Goal: Task Accomplishment & Management: Manage account settings

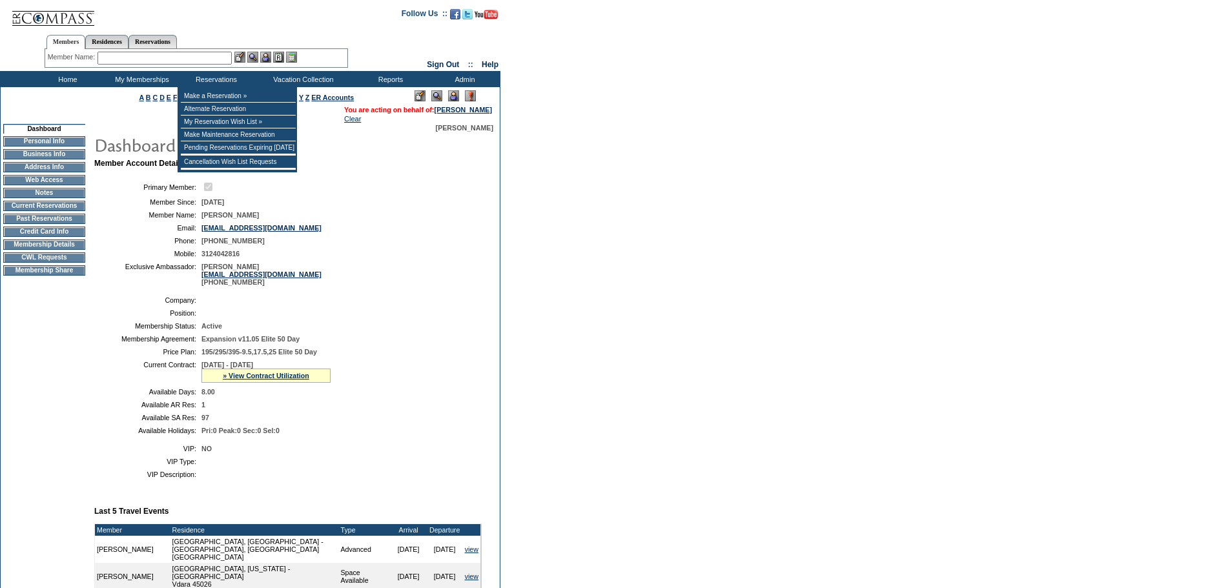
click at [223, 58] on input "text" at bounding box center [164, 58] width 134 height 13
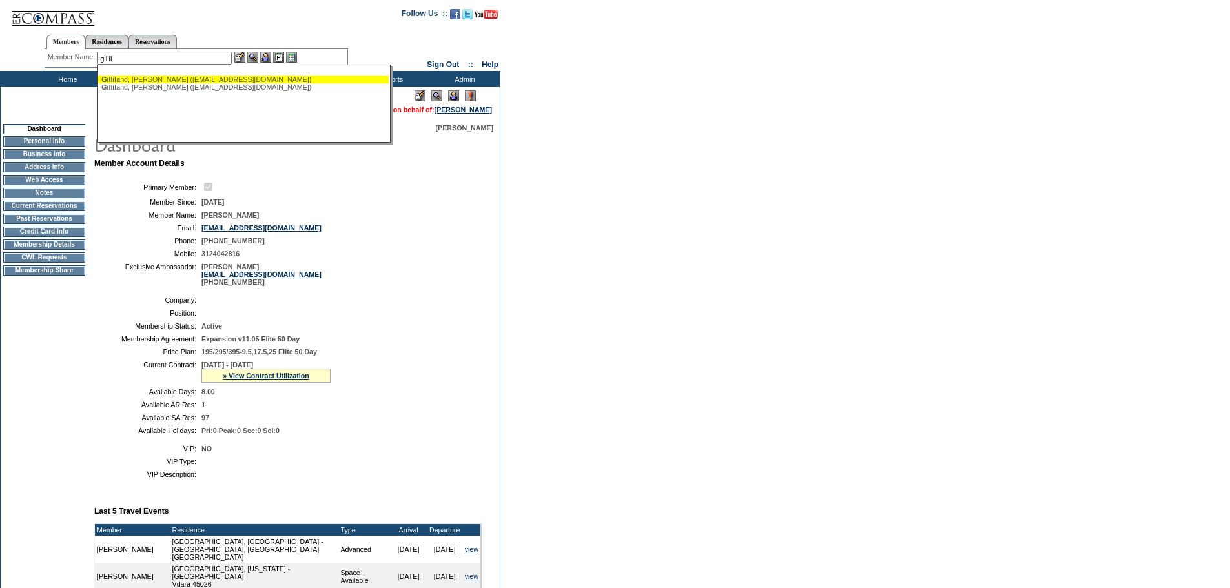
click at [169, 79] on div "Gillil and, [PERSON_NAME] ([EMAIL_ADDRESS][DOMAIN_NAME])" at bounding box center [243, 80] width 284 height 8
type input "[PERSON_NAME] ([EMAIL_ADDRESS][DOMAIN_NAME])"
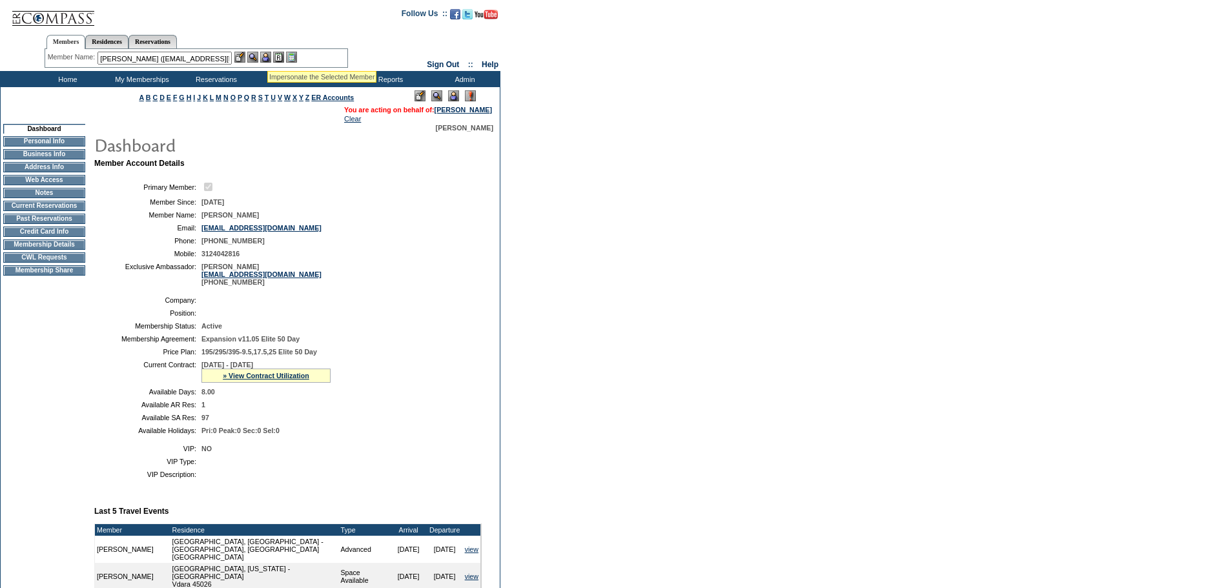
click at [267, 55] on img at bounding box center [265, 57] width 11 height 11
click at [256, 56] on img at bounding box center [252, 57] width 11 height 11
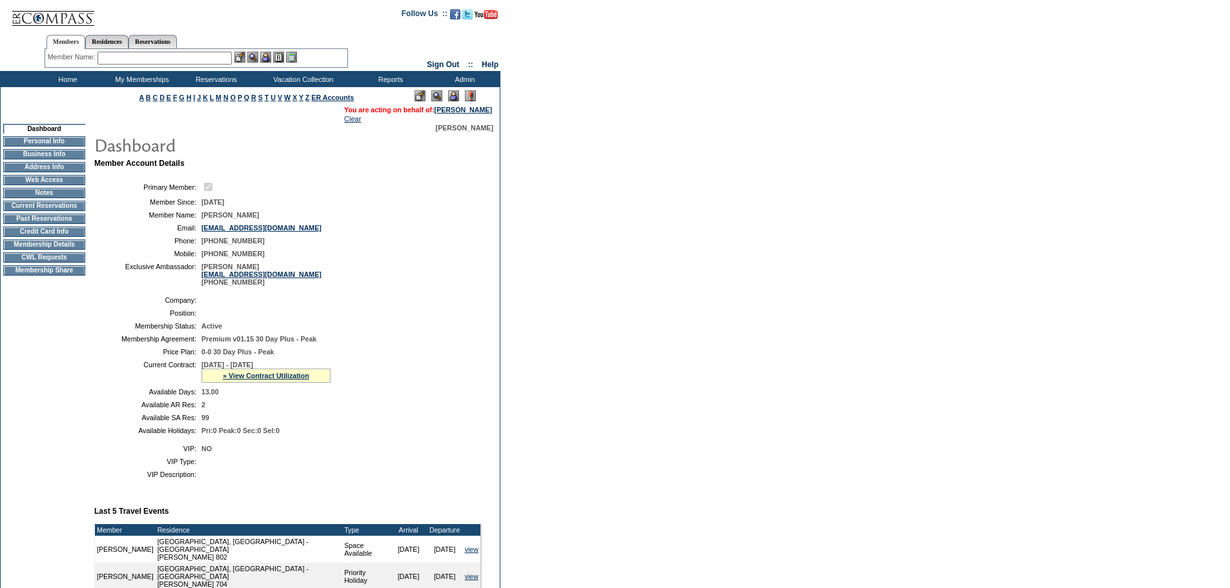
click at [44, 263] on td "CWL Requests" at bounding box center [44, 257] width 82 height 10
